Goal: Information Seeking & Learning: Learn about a topic

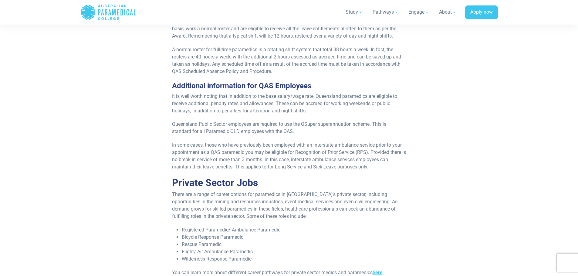
scroll to position [303, 0]
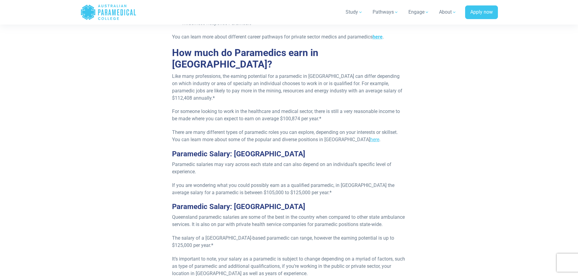
scroll to position [546, 0]
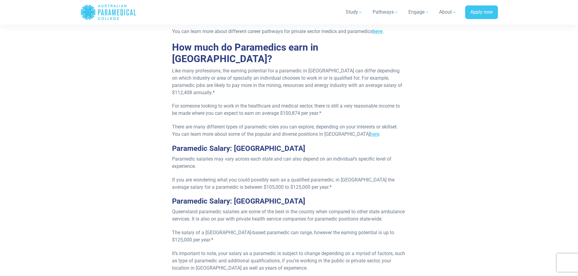
click at [370, 131] on link "here" at bounding box center [374, 134] width 9 height 6
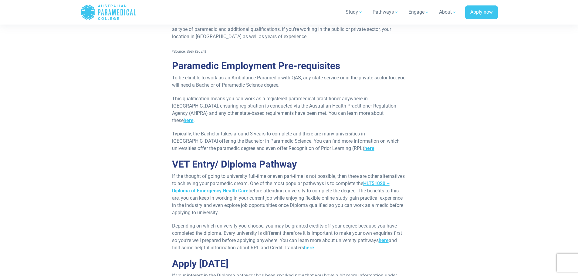
scroll to position [789, 0]
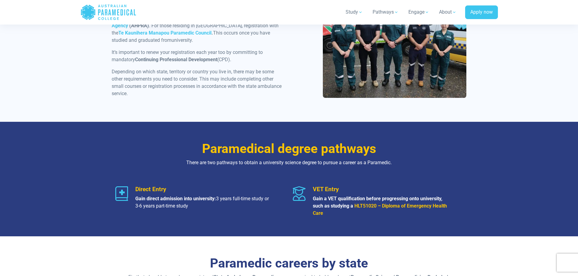
scroll to position [637, 0]
